Goal: Task Accomplishment & Management: Manage account settings

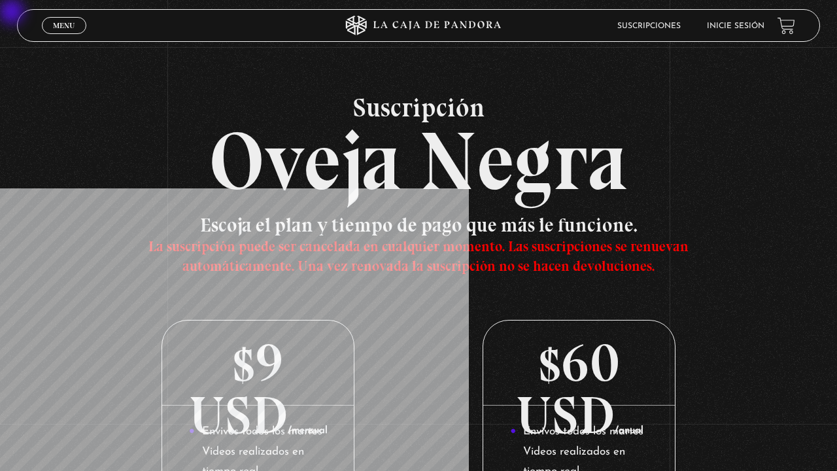
click at [758, 26] on link "Inicie sesión" at bounding box center [736, 26] width 58 height 8
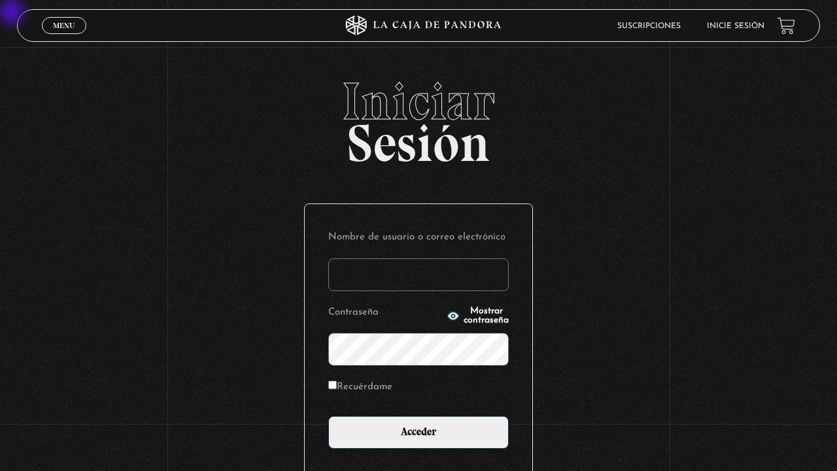
click at [352, 275] on input "Nombre de usuario o correo electrónico" at bounding box center [418, 274] width 180 height 33
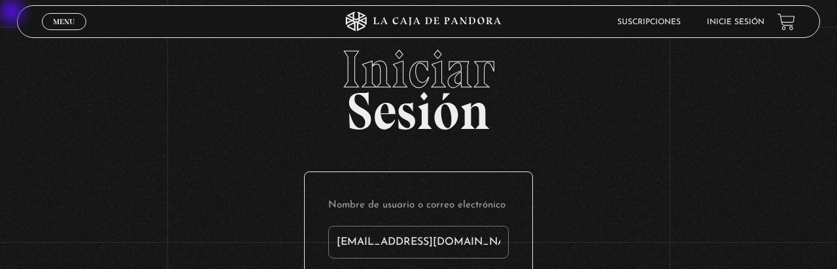
type input "[EMAIL_ADDRESS][DOMAIN_NAME]"
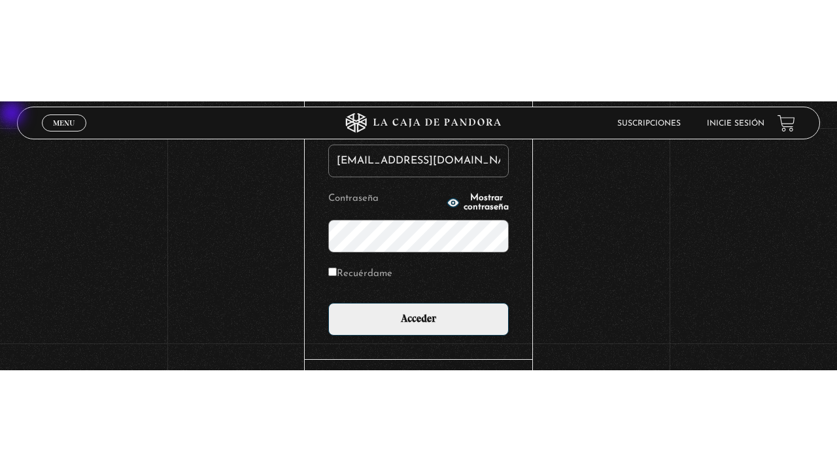
scroll to position [112, 0]
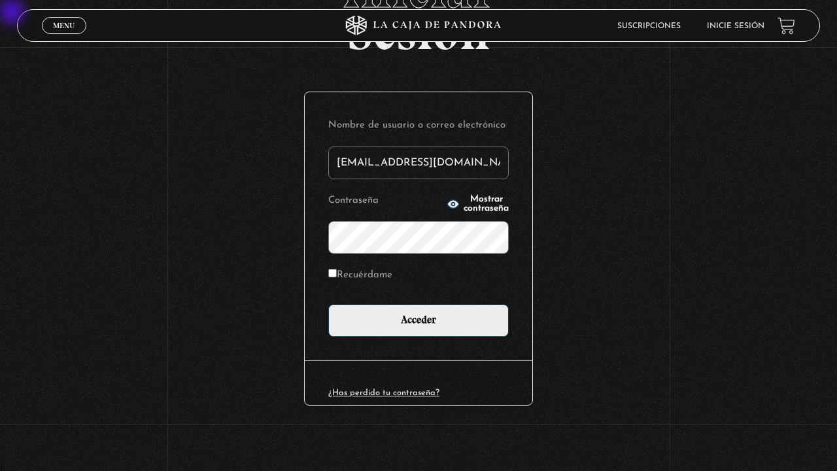
click at [335, 275] on input "Recuérdame" at bounding box center [332, 273] width 8 height 8
checkbox input "true"
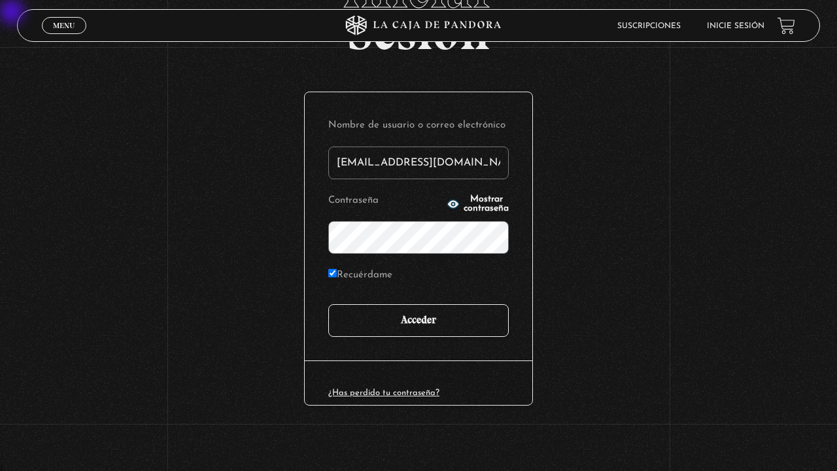
click at [347, 325] on input "Acceder" at bounding box center [418, 320] width 180 height 33
